Goal: Transaction & Acquisition: Purchase product/service

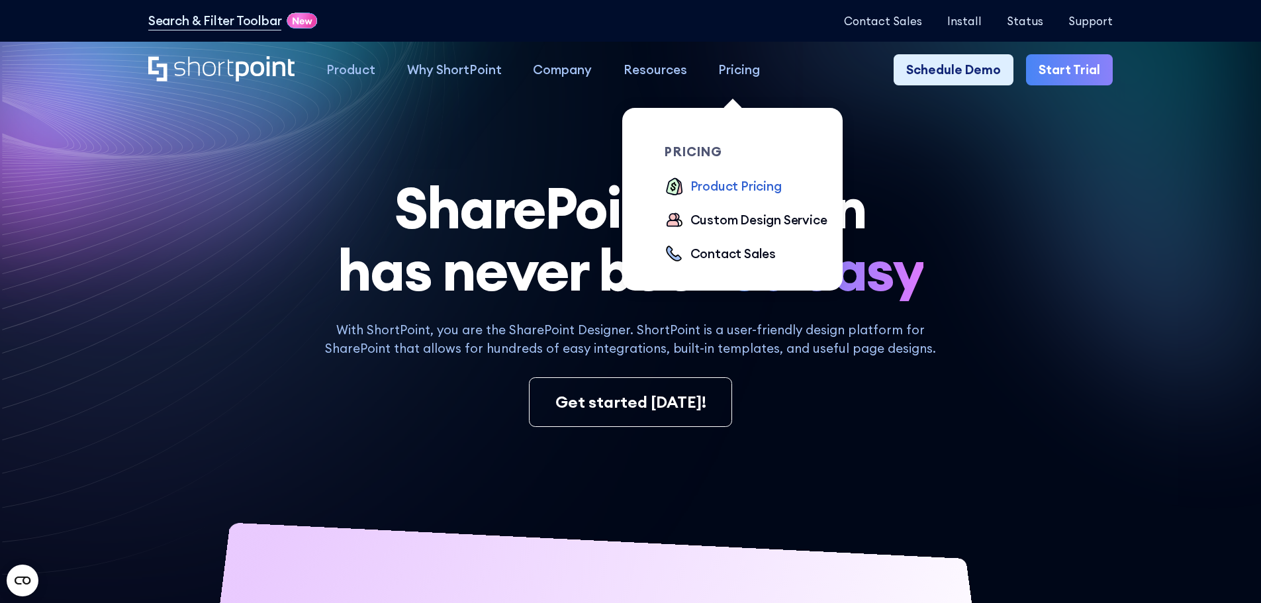
click at [738, 183] on div "Product Pricing" at bounding box center [735, 186] width 91 height 19
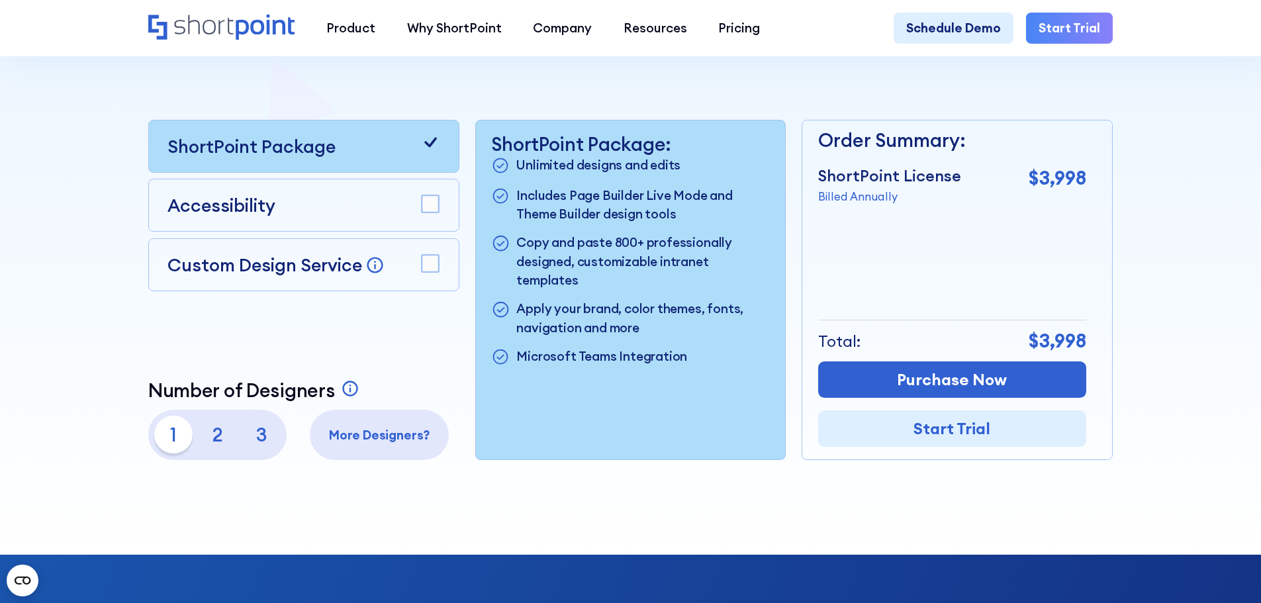
scroll to position [397, 0]
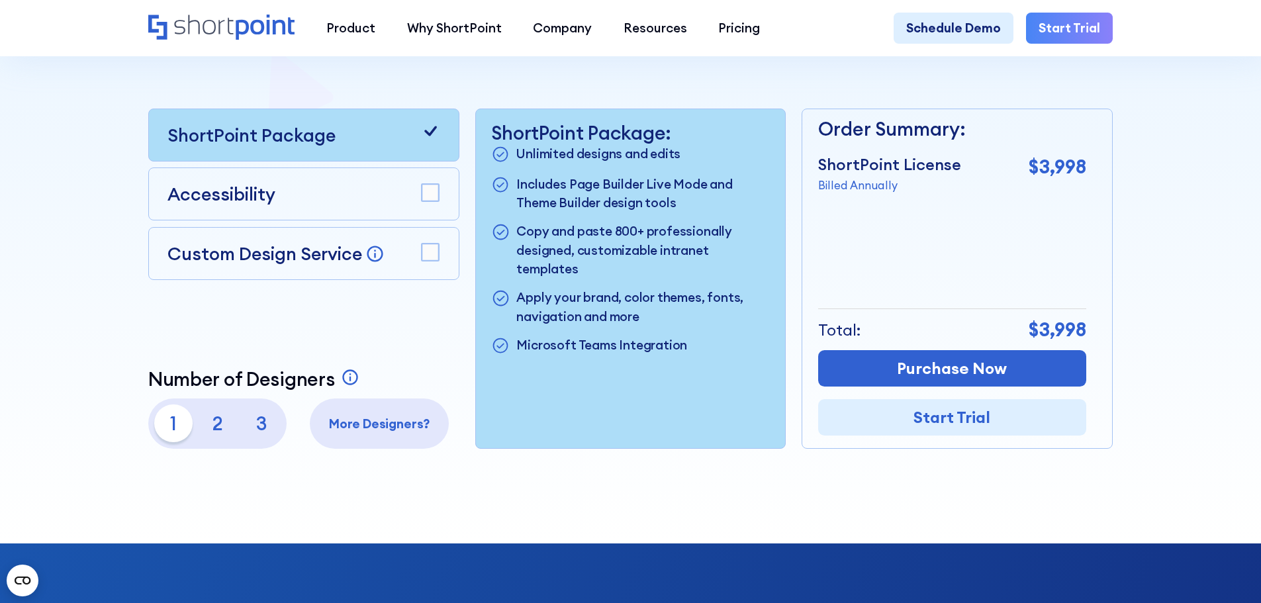
click at [269, 430] on p "3" at bounding box center [262, 423] width 38 height 38
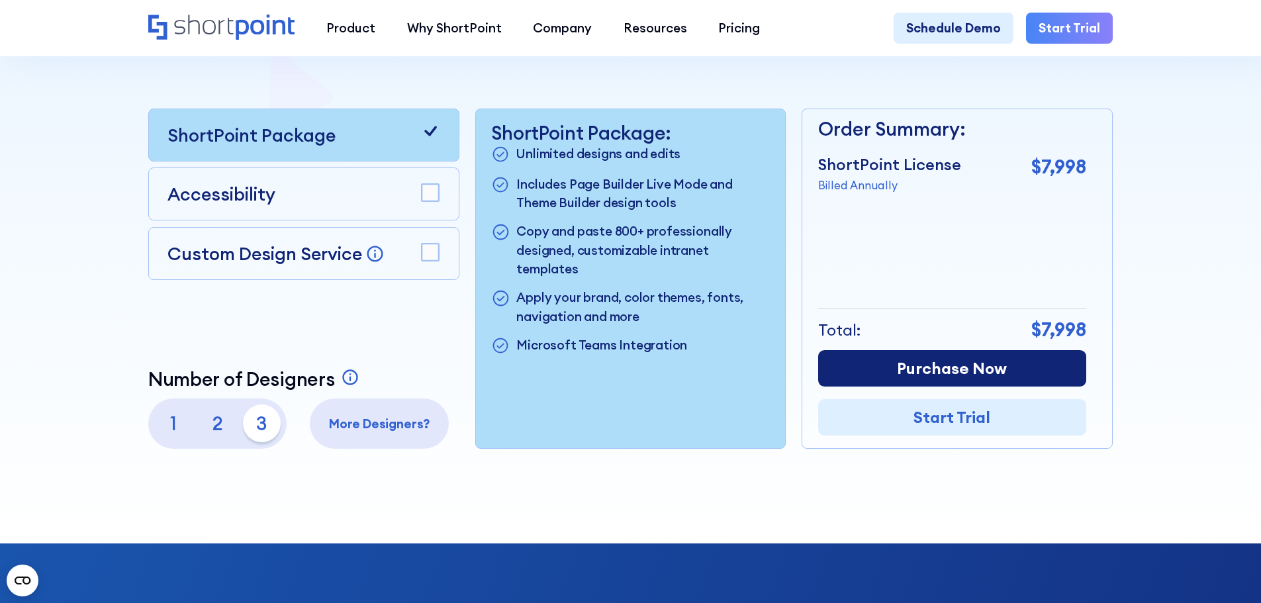
click at [929, 381] on link "Purchase Now" at bounding box center [952, 368] width 268 height 36
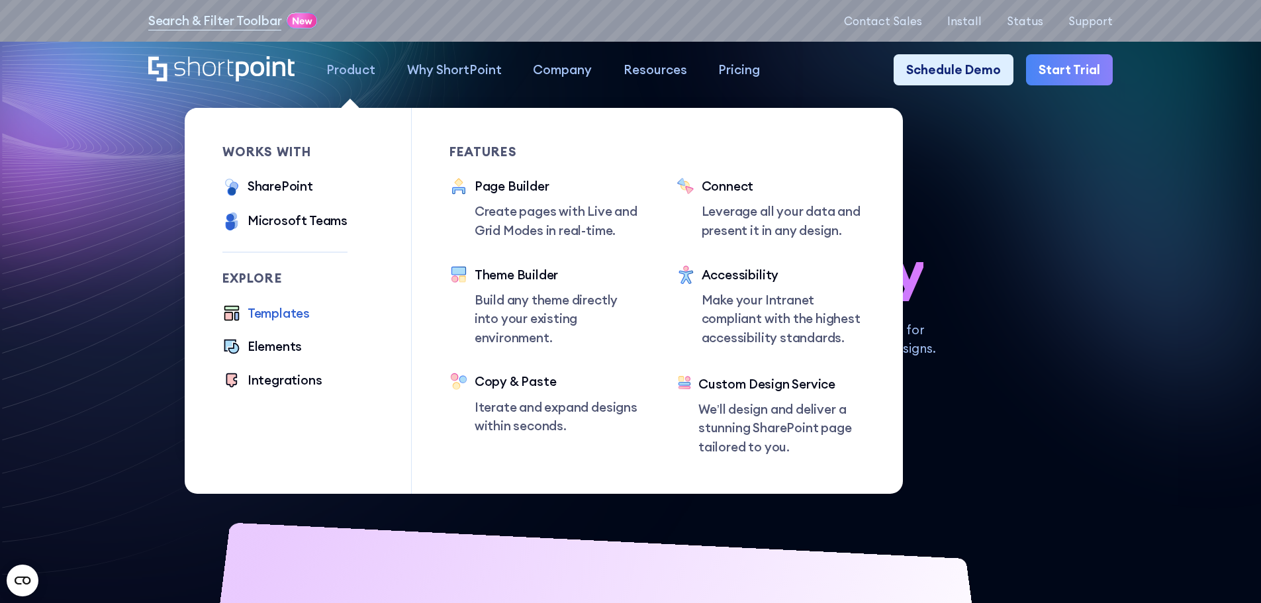
click at [273, 315] on div "Templates" at bounding box center [279, 313] width 62 height 19
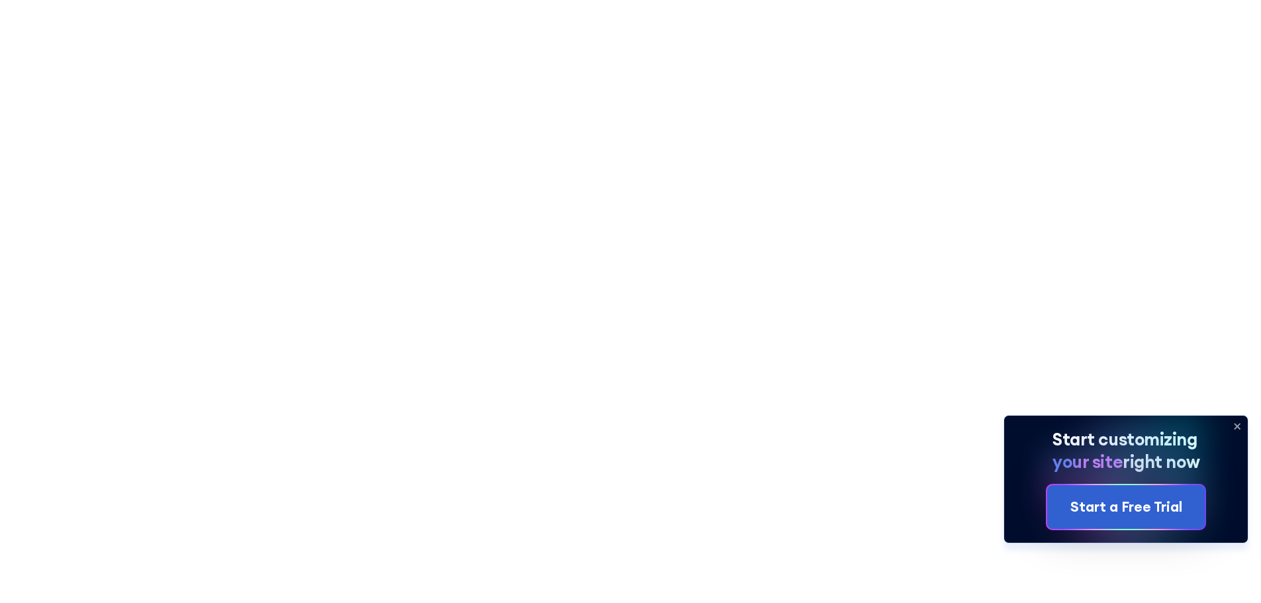
click at [1236, 428] on icon at bounding box center [1236, 426] width 21 height 21
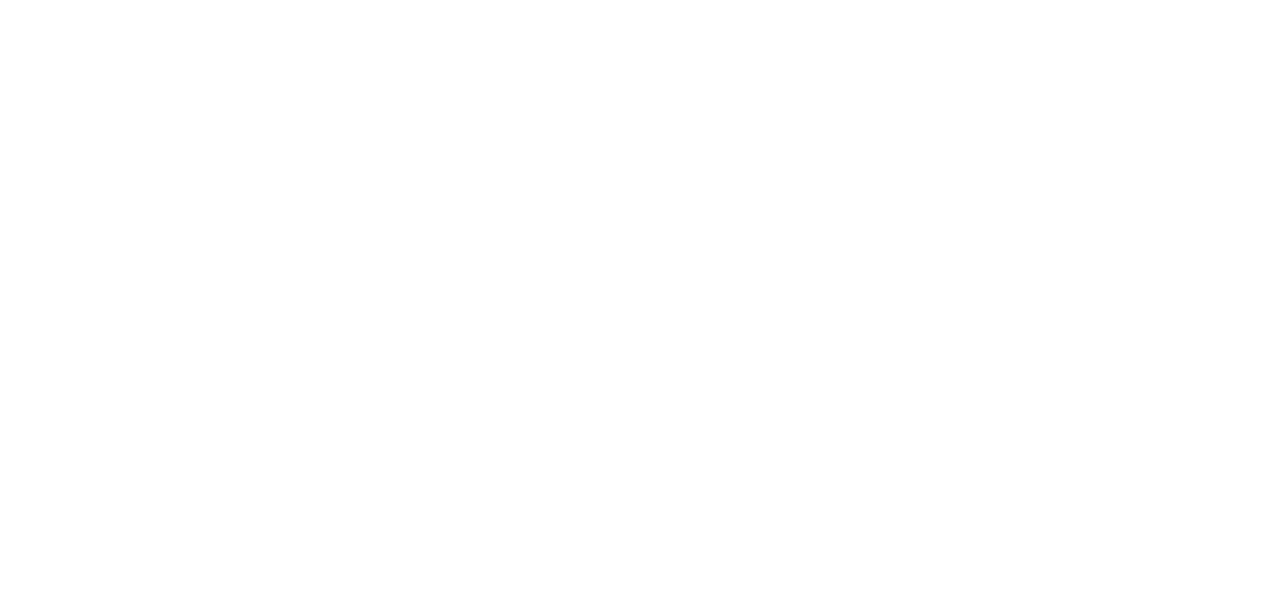
scroll to position [1522, 0]
